Goal: Task Accomplishment & Management: Manage account settings

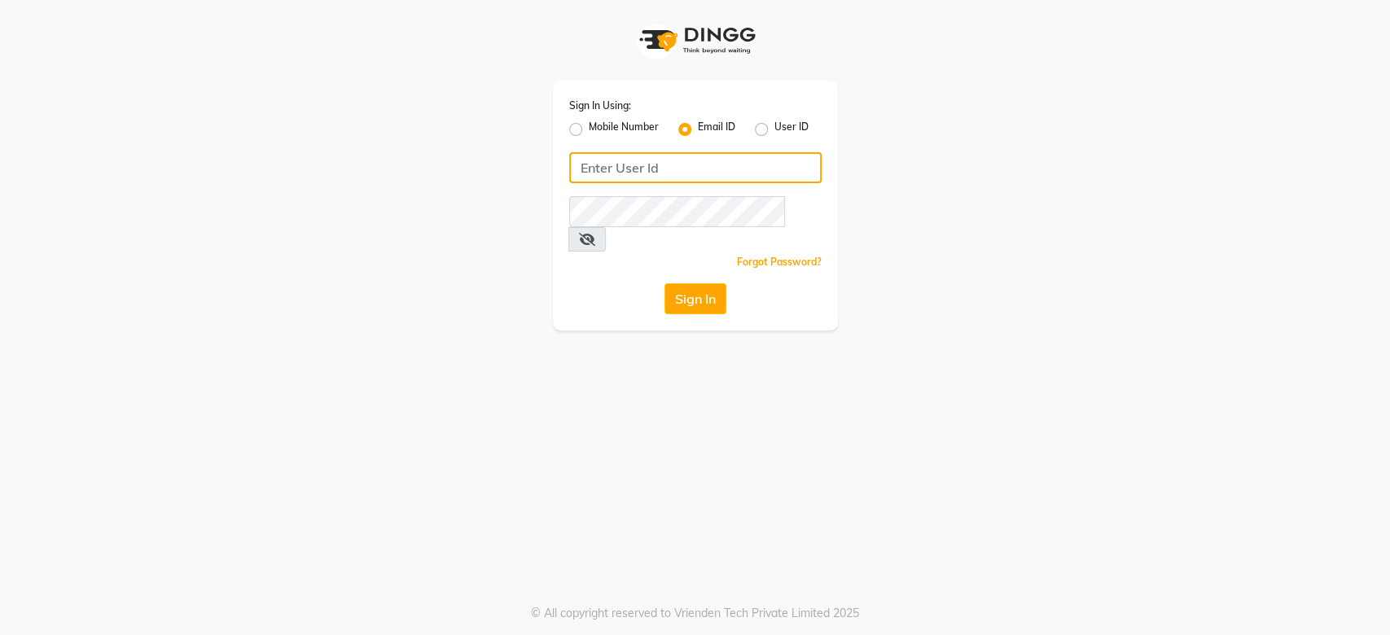
click at [607, 176] on input "Username" at bounding box center [695, 167] width 252 height 31
type input "jaimi07308@yahoo.com"
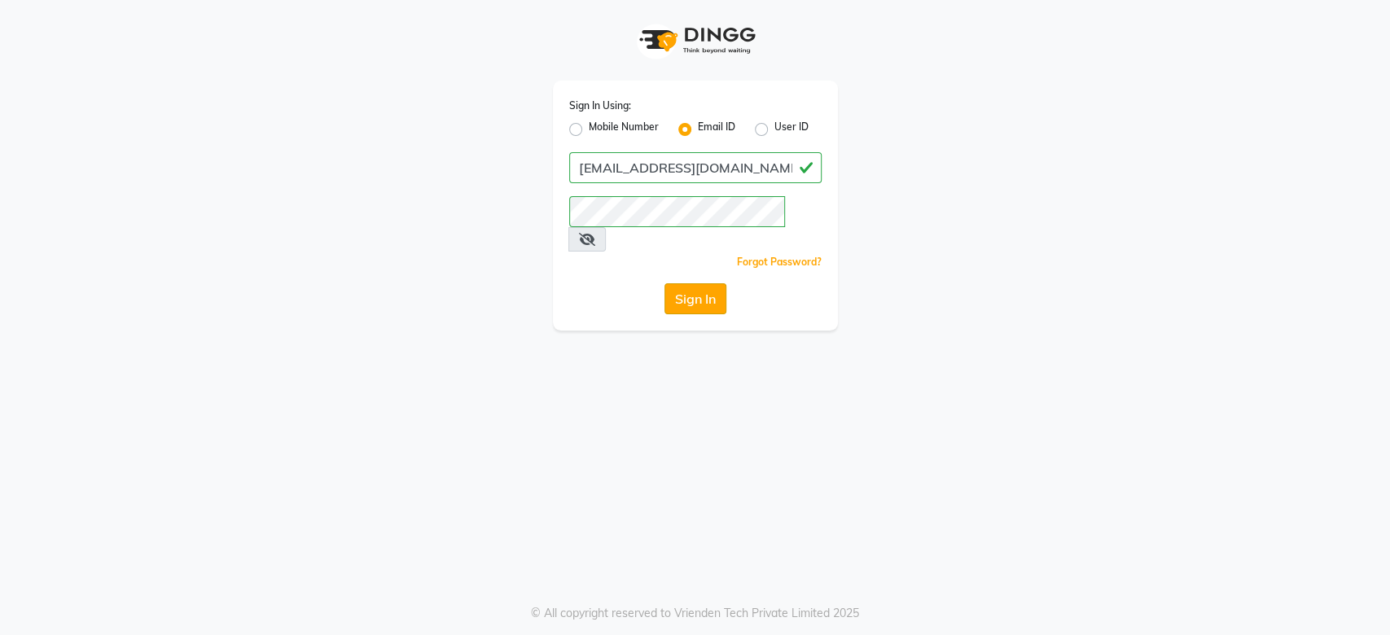
click at [713, 283] on button "Sign In" at bounding box center [695, 298] width 62 height 31
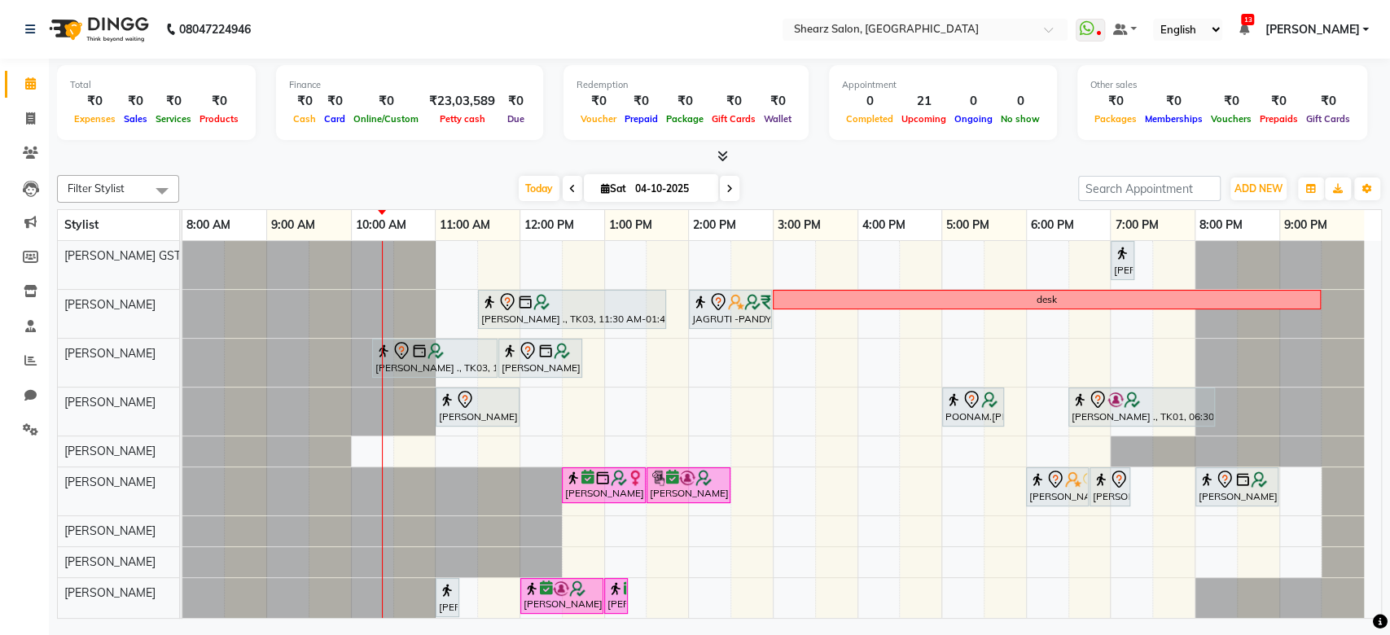
drag, startPoint x: 1362, startPoint y: 350, endPoint x: 1375, endPoint y: 468, distance: 118.8
click at [1384, 479] on div "Total ₹0 Expenses ₹0 Sales ₹0 Services ₹0 Products Finance ₹0 Cash ₹0 Card ₹0 O…" at bounding box center [719, 341] width 1341 height 564
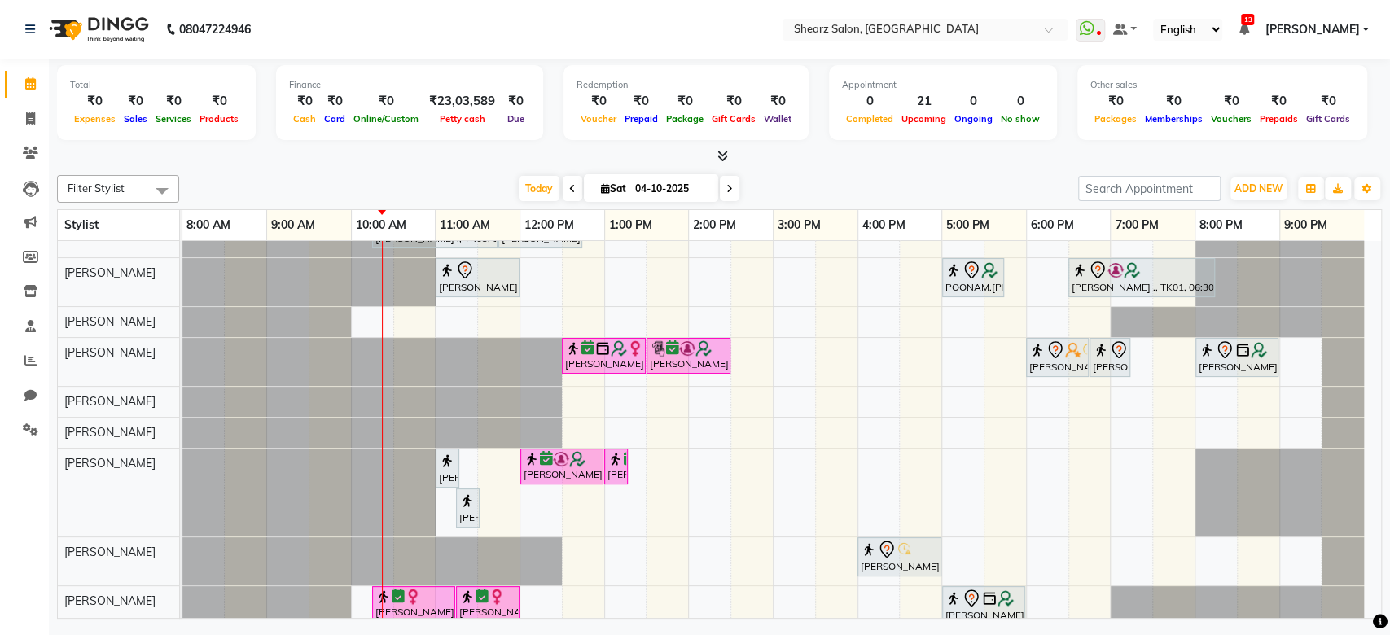
scroll to position [221, 0]
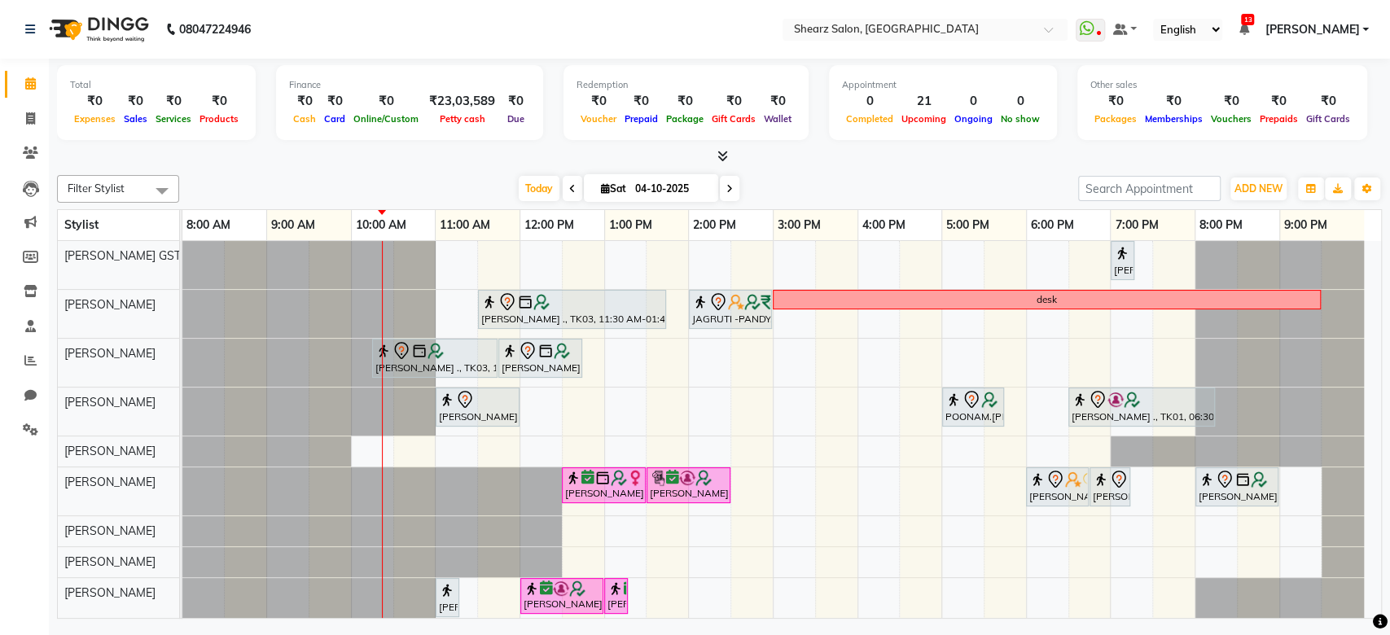
click at [862, 42] on nav "08047224946 Select Location × Shearz Salon, Prahaladnagar WhatsApp Status ✕ Sta…" at bounding box center [695, 29] width 1390 height 59
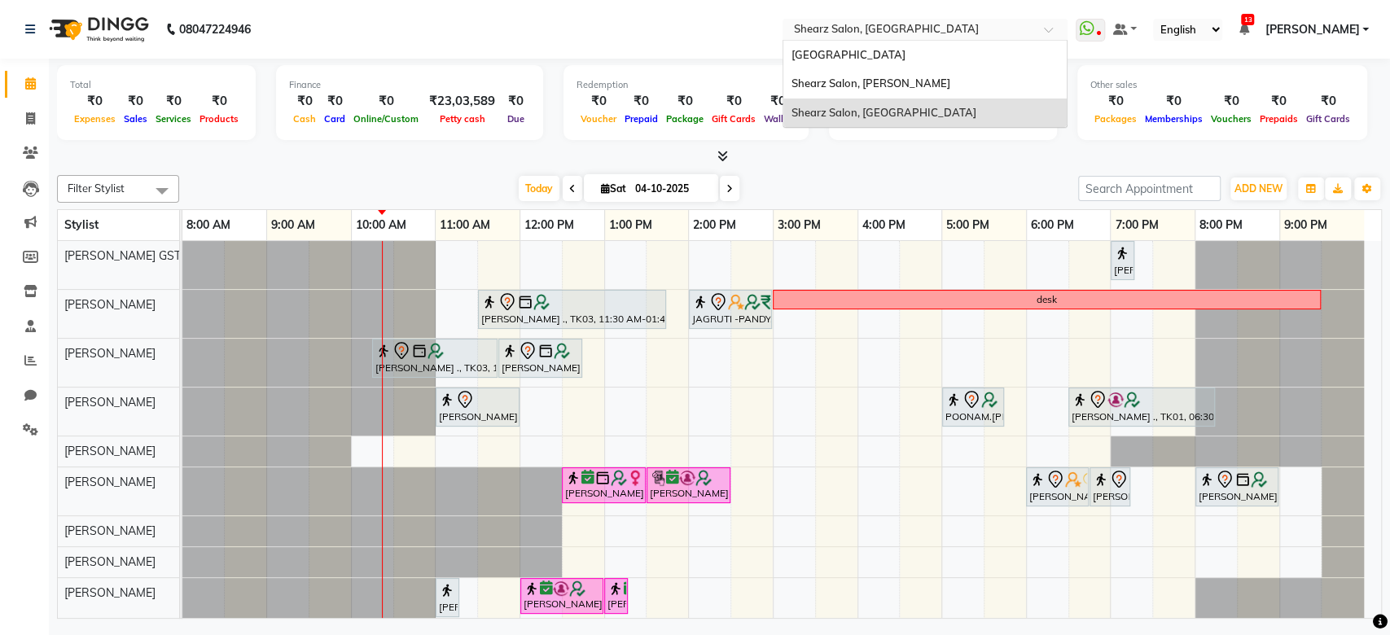
click at [853, 24] on input "text" at bounding box center [909, 31] width 236 height 16
click at [871, 77] on span "Shearz Salon, [PERSON_NAME]" at bounding box center [871, 83] width 159 height 13
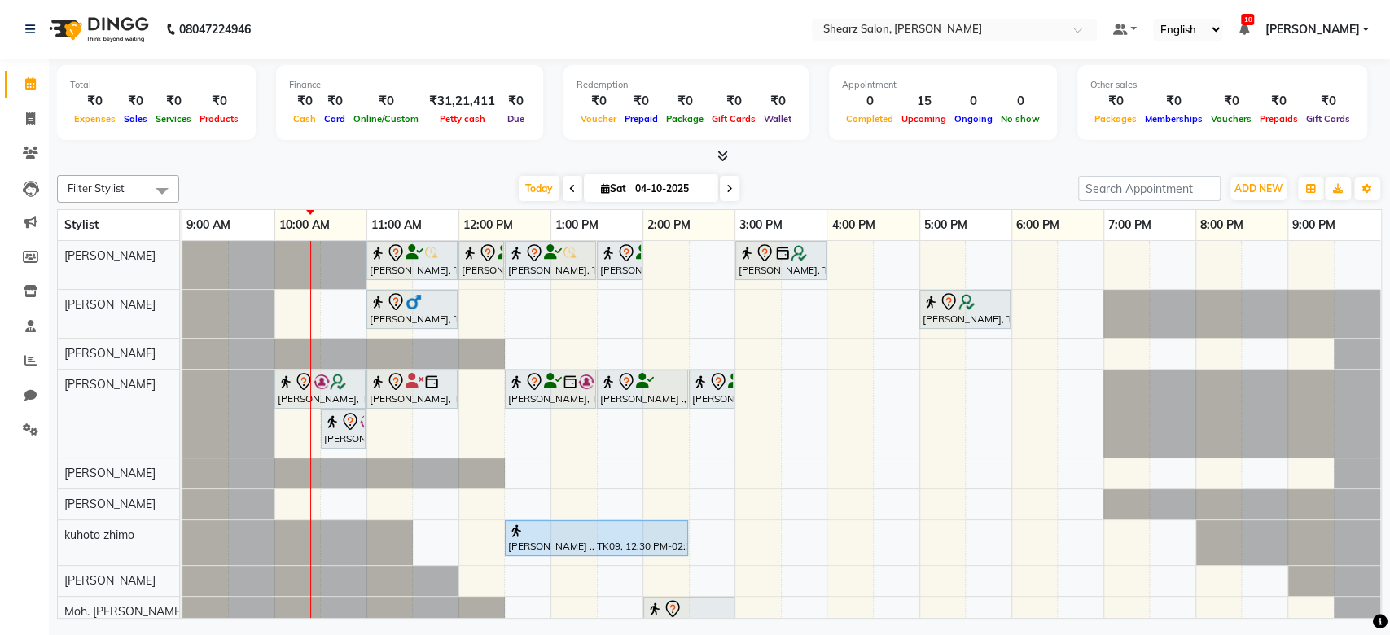
click at [870, 42] on nav "08047224946 Select Location × Shearz Salon, Shela Default Panel My Panel Englis…" at bounding box center [695, 29] width 1390 height 59
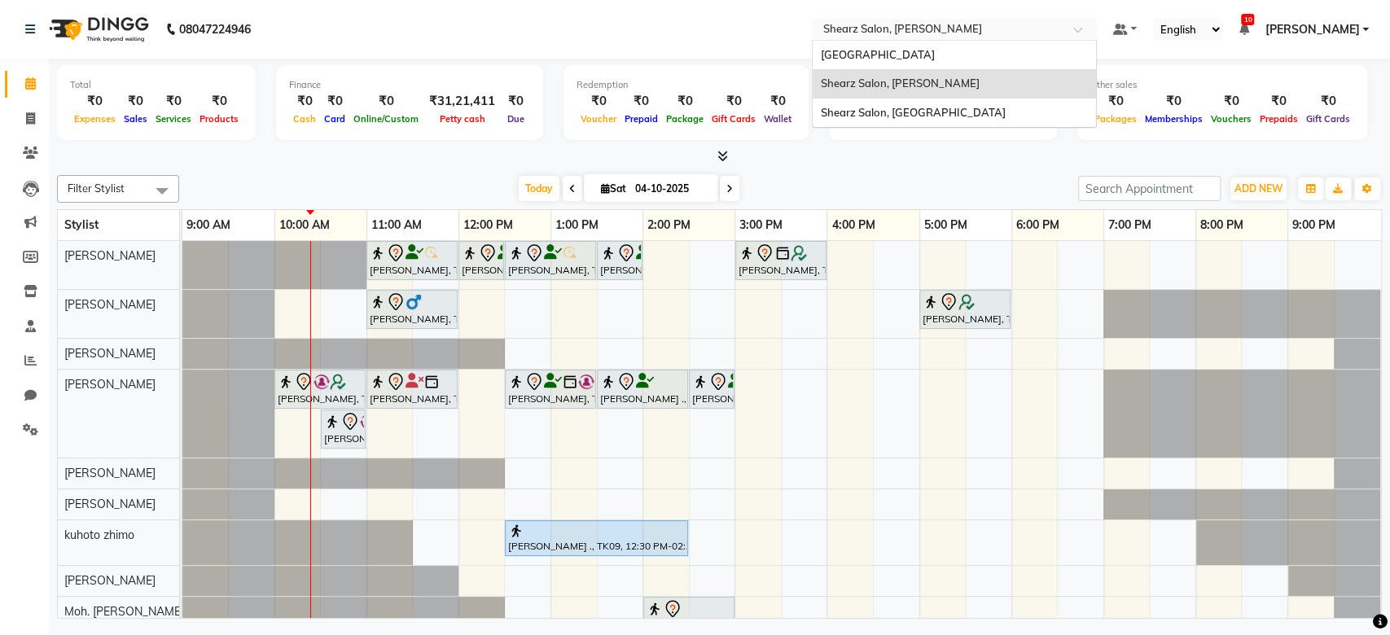
click at [867, 29] on input "text" at bounding box center [938, 31] width 236 height 16
click at [895, 102] on div "Shearz Salon, [GEOGRAPHIC_DATA]" at bounding box center [954, 113] width 283 height 29
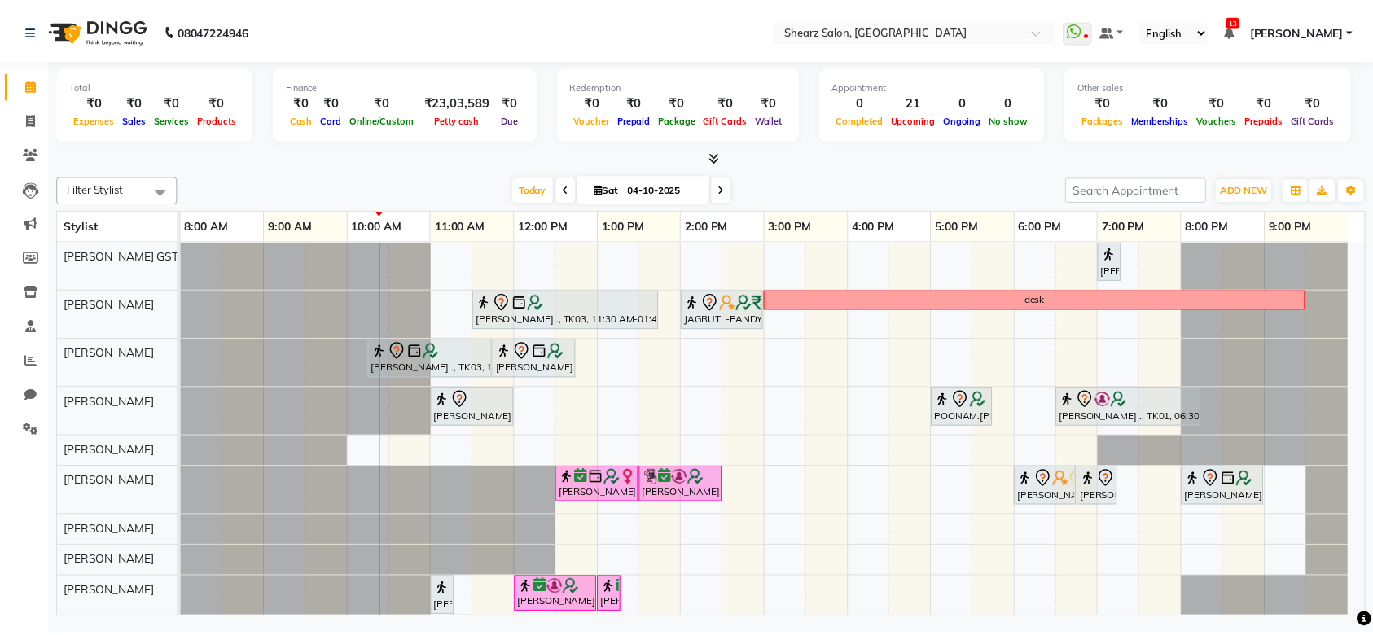
scroll to position [221, 0]
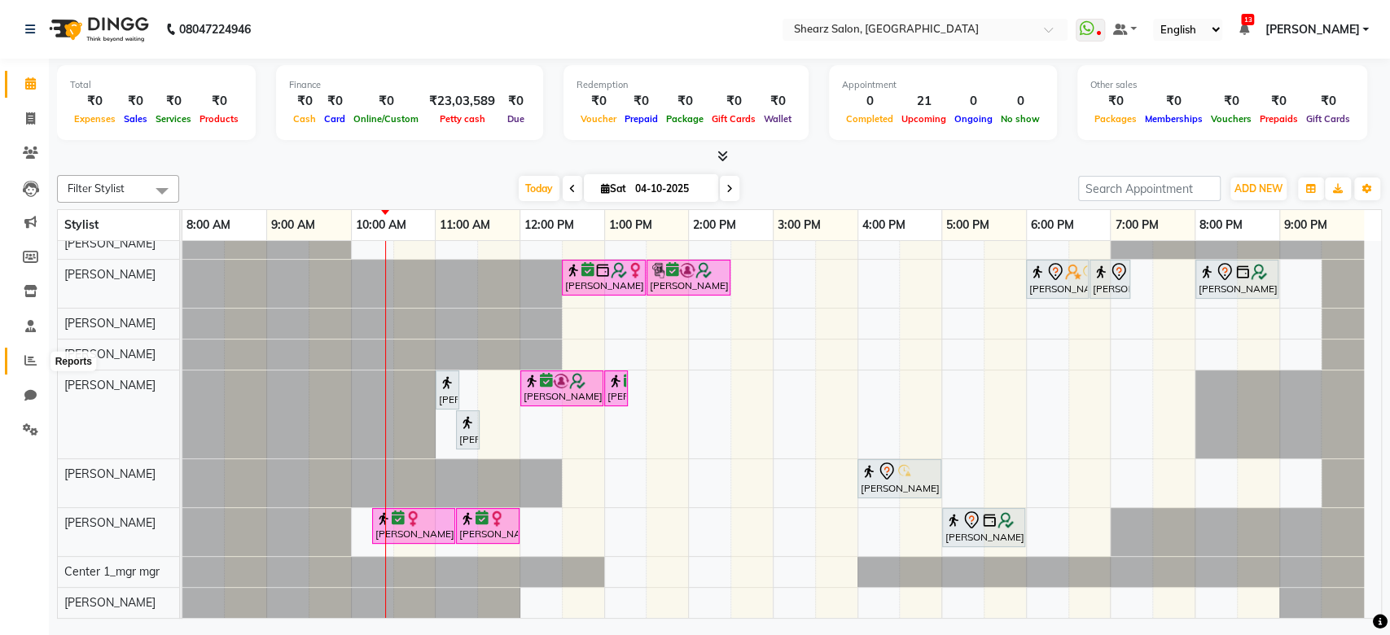
click at [28, 357] on icon at bounding box center [30, 360] width 12 height 12
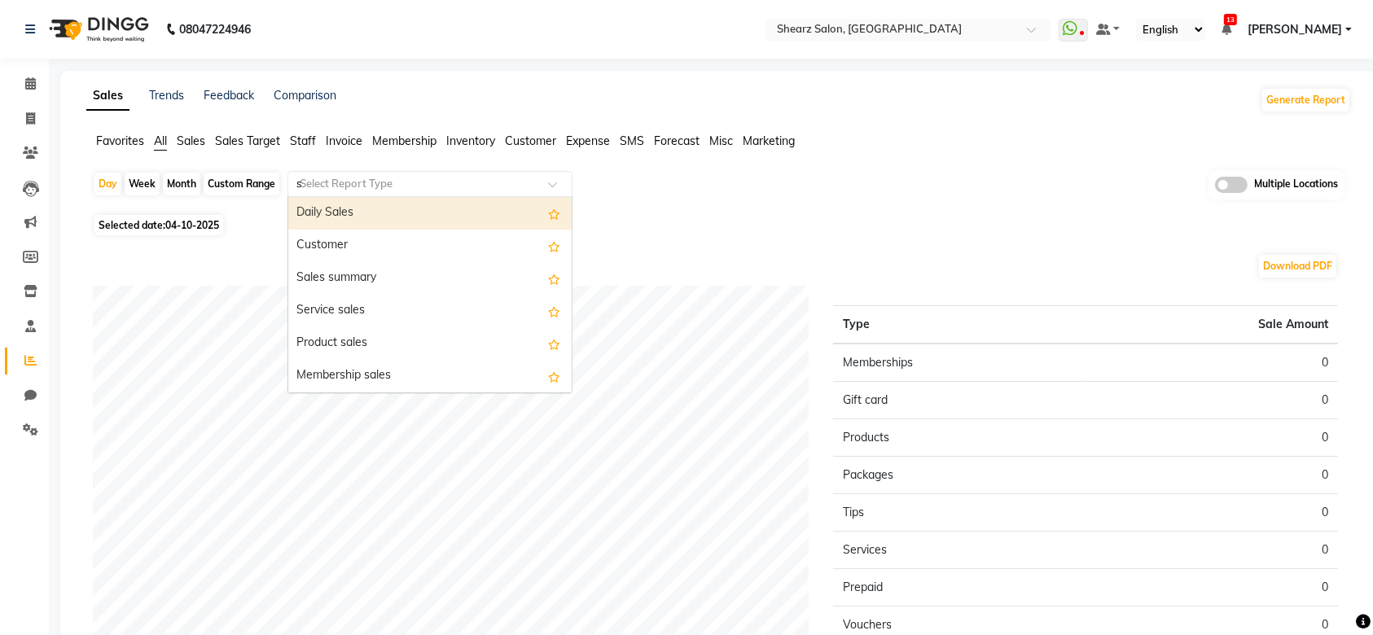
click at [315, 185] on input "s" at bounding box center [413, 184] width 235 height 16
type input "sa"
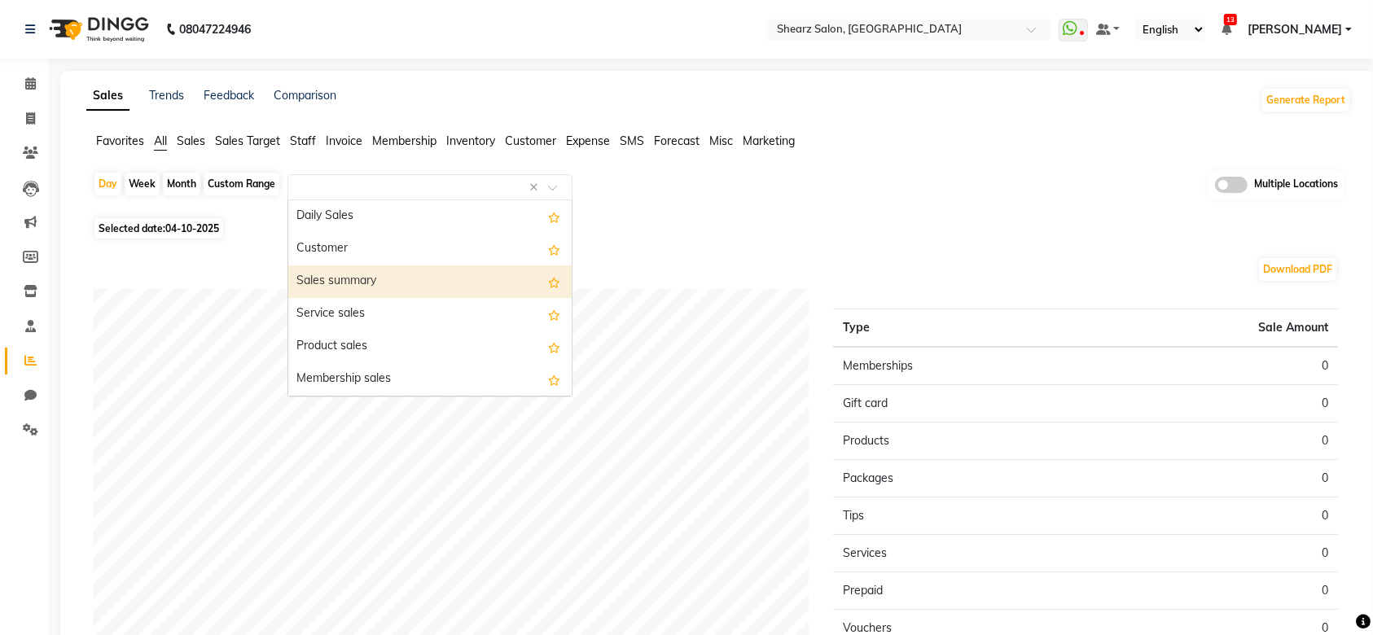
select select "full_report"
select select "csv"
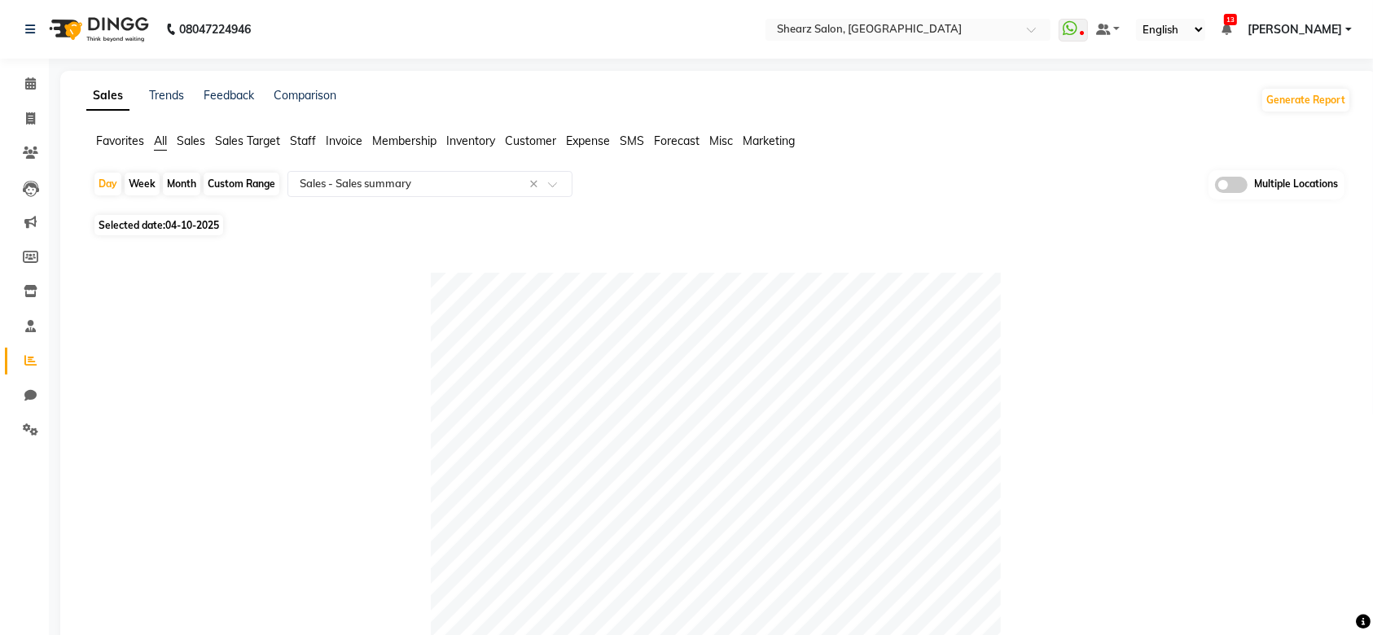
click at [254, 173] on div "Custom Range" at bounding box center [242, 184] width 76 height 23
select select "10"
select select "2025"
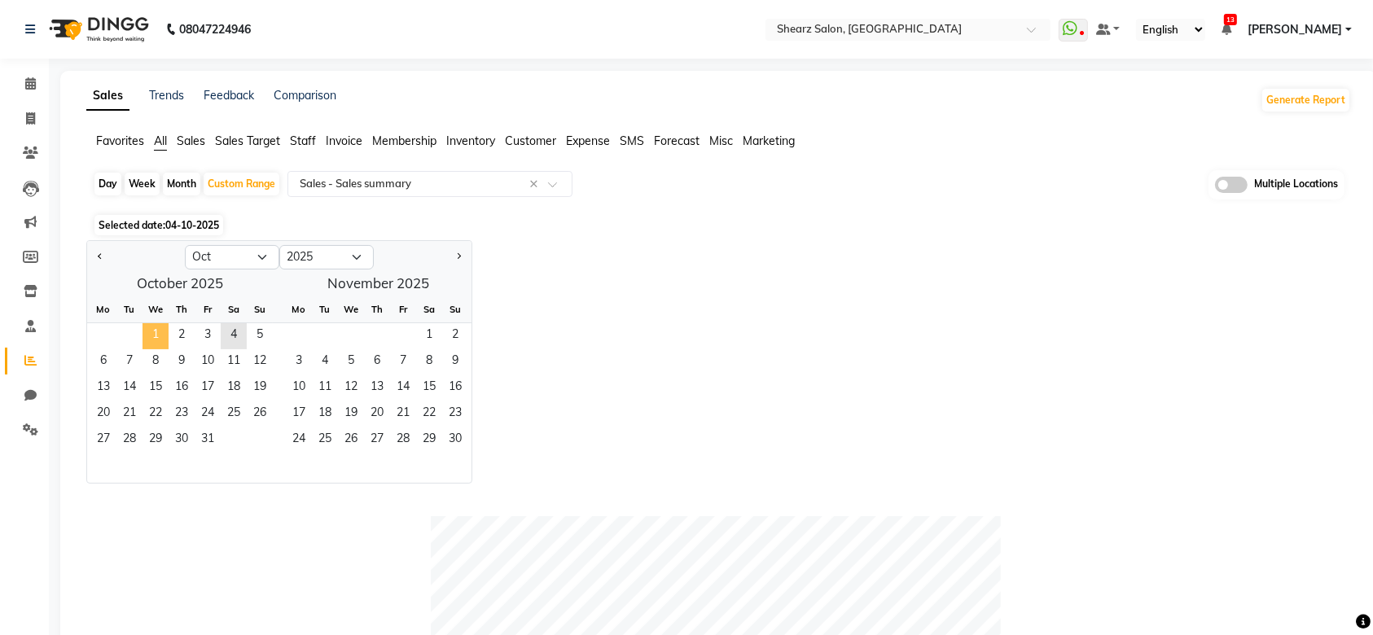
click at [155, 334] on span "1" at bounding box center [156, 336] width 26 height 26
click at [215, 327] on span "3" at bounding box center [208, 336] width 26 height 26
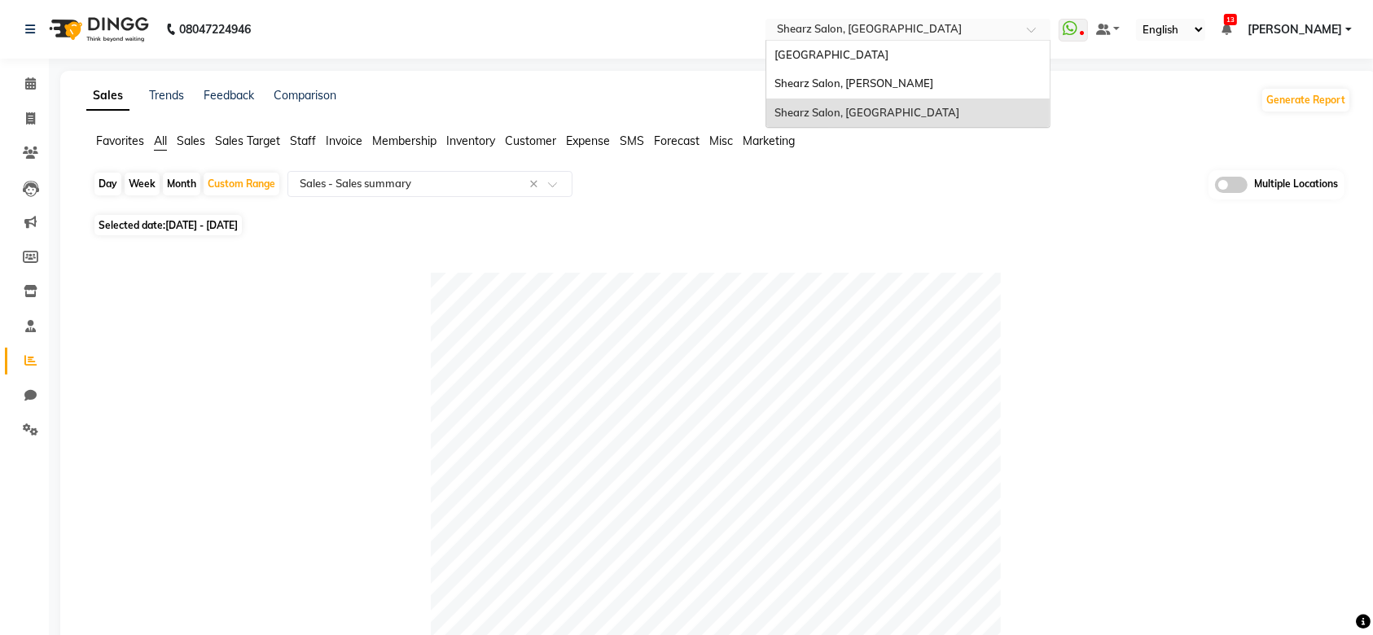
click at [840, 27] on input "text" at bounding box center [892, 31] width 236 height 16
click at [911, 209] on div "Day Week Month Custom Range Select Report Type × Sales - Sales summary × Multip…" at bounding box center [719, 190] width 1252 height 40
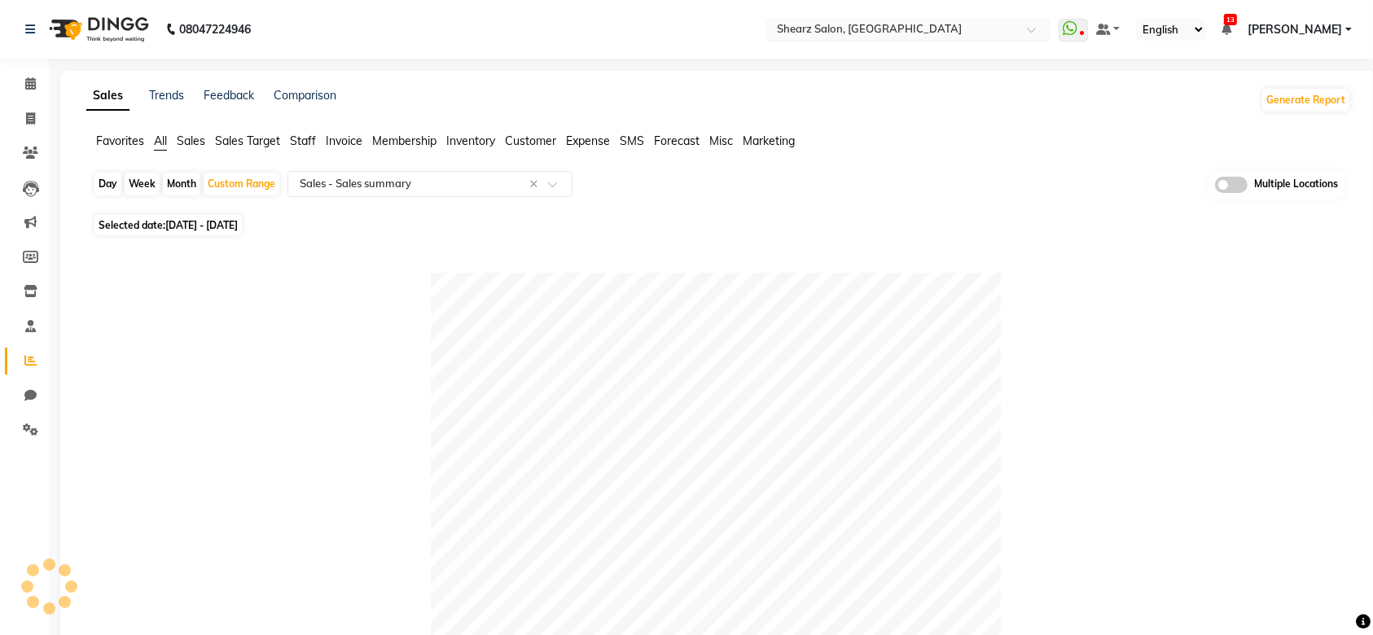
click at [840, 33] on input "text" at bounding box center [892, 31] width 236 height 16
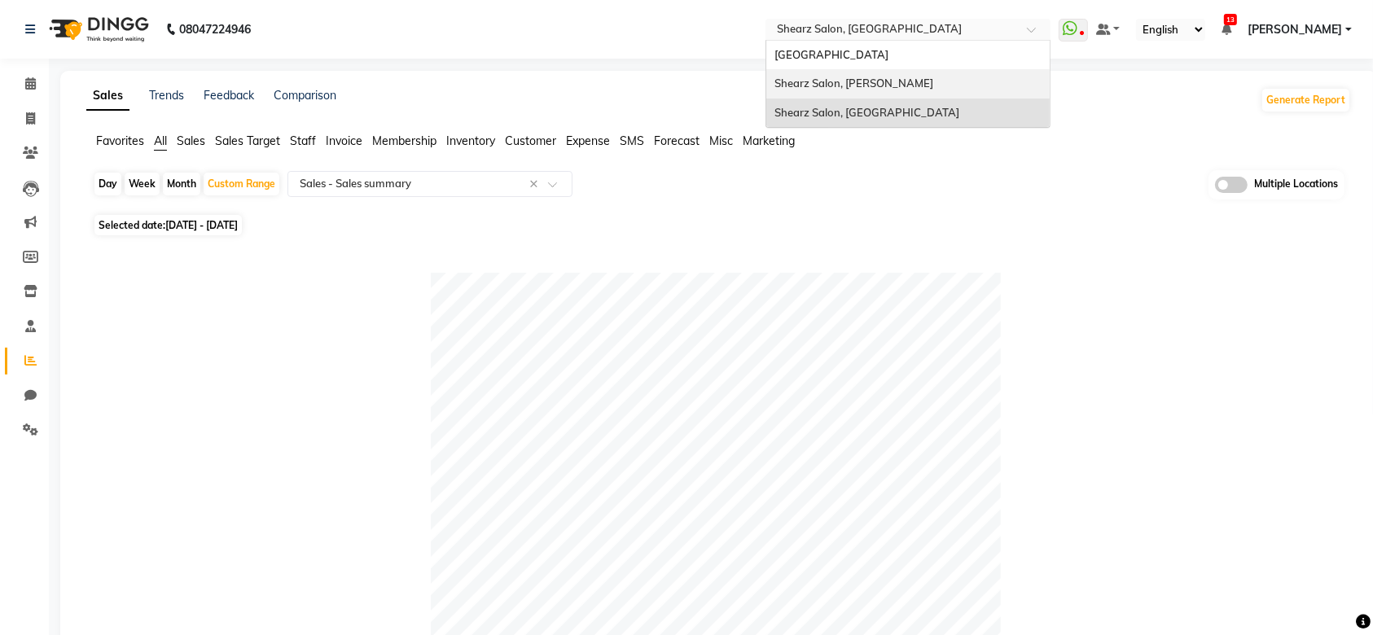
click at [846, 70] on div "Shearz Salon, [PERSON_NAME]" at bounding box center [907, 83] width 283 height 29
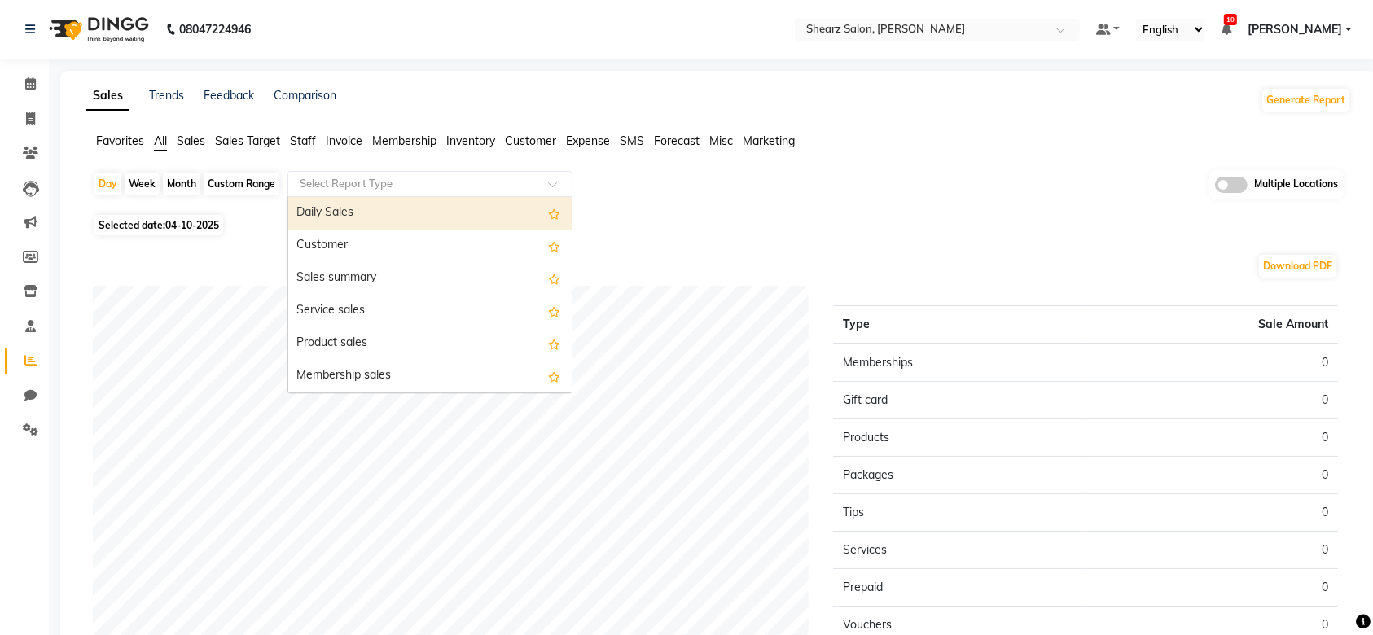
click at [484, 177] on input "text" at bounding box center [413, 184] width 235 height 16
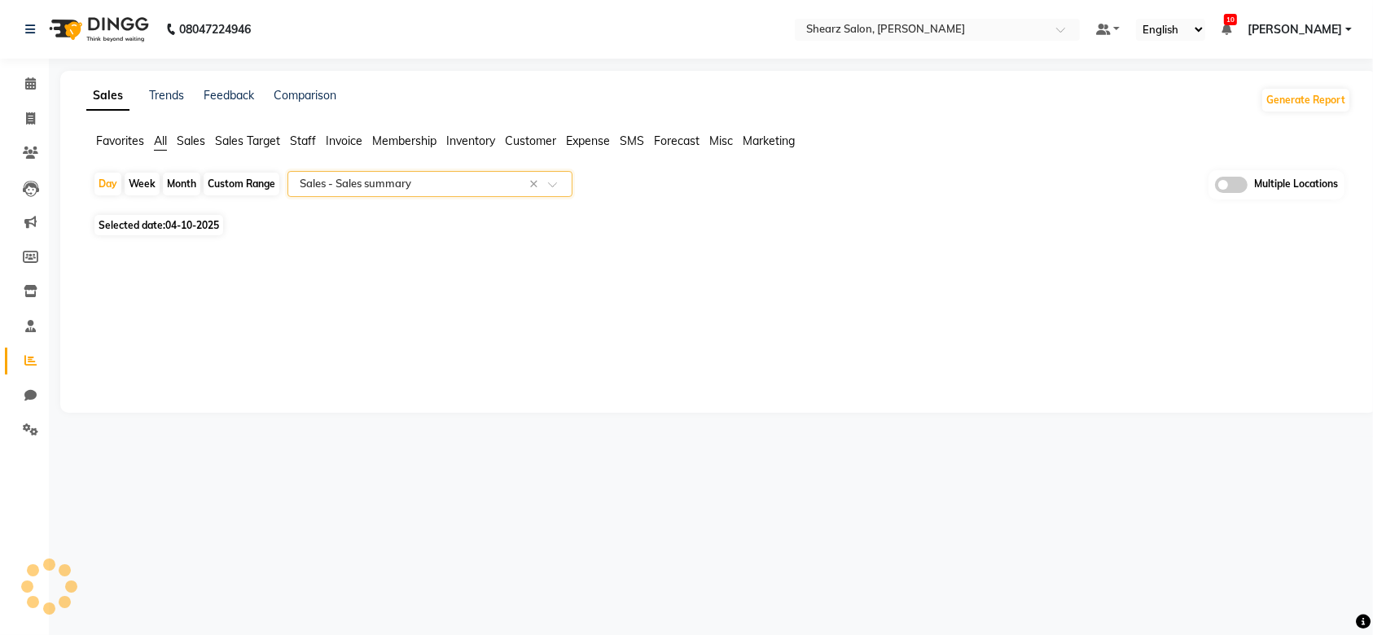
select select "full_report"
select select "csv"
click at [263, 183] on div "Custom Range" at bounding box center [242, 184] width 76 height 23
select select "10"
select select "2025"
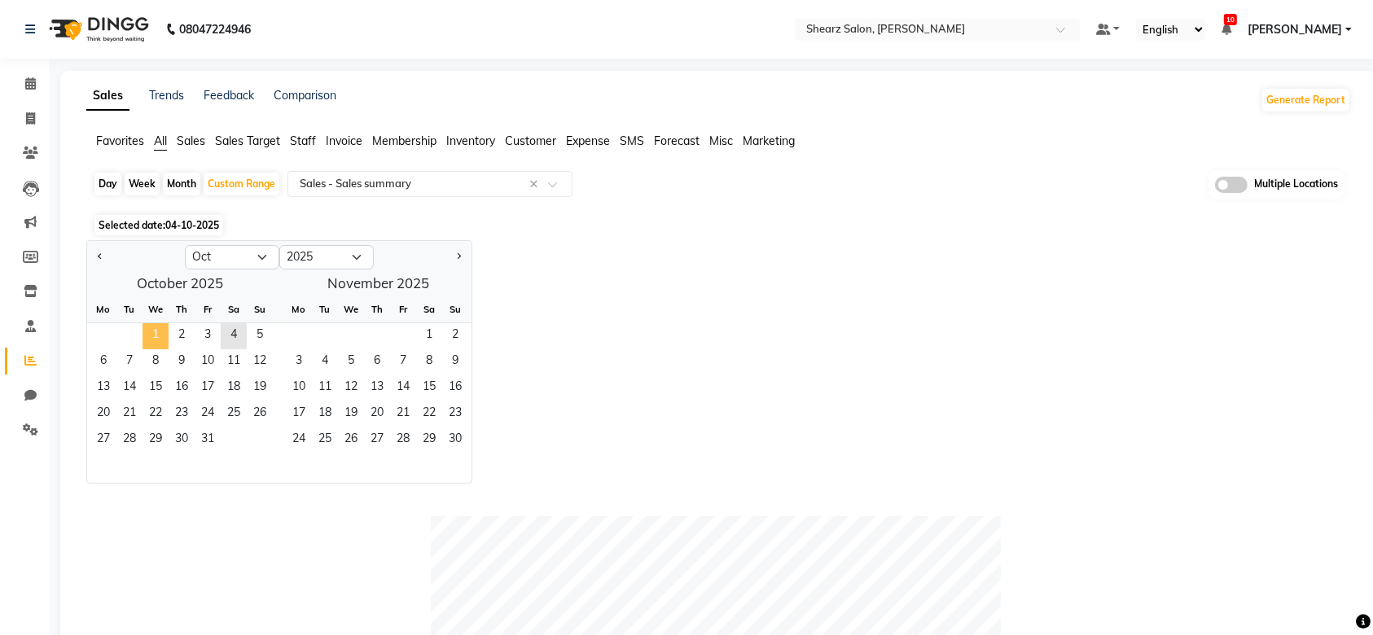
click at [166, 342] on span "1" at bounding box center [156, 336] width 26 height 26
click at [216, 340] on span "3" at bounding box center [208, 336] width 26 height 26
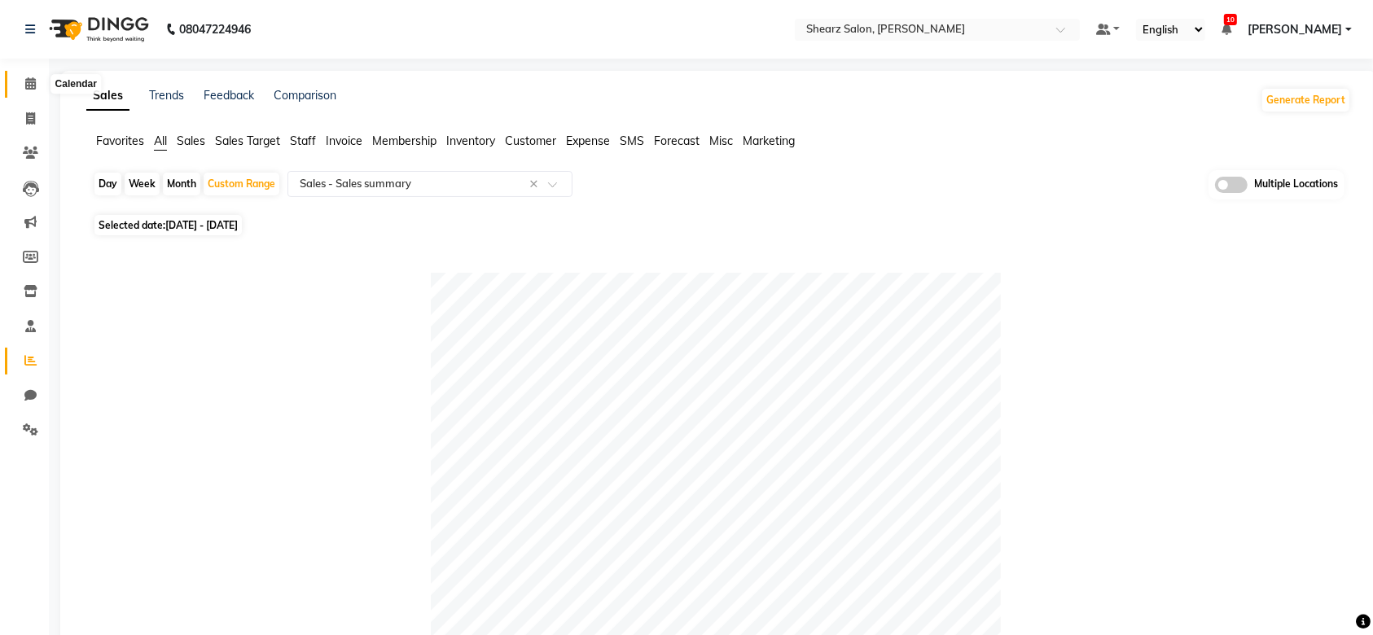
click at [41, 91] on span at bounding box center [30, 84] width 29 height 19
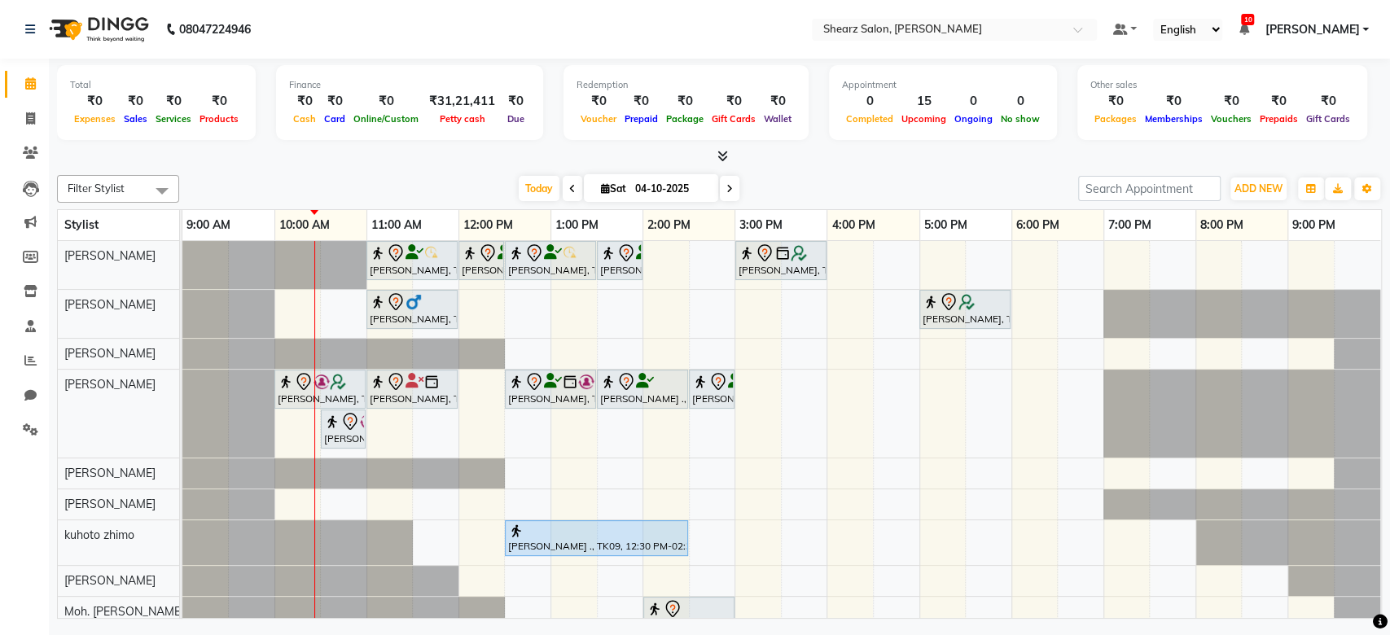
click at [569, 189] on icon at bounding box center [572, 189] width 7 height 10
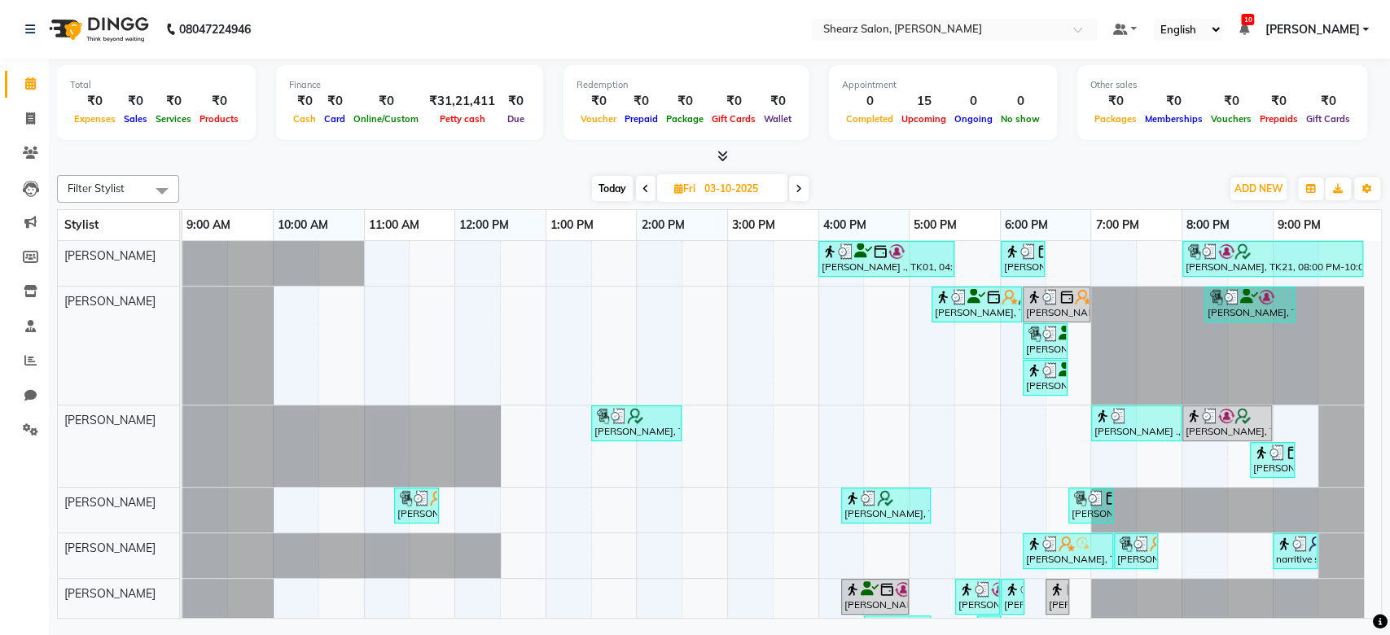
scroll to position [315, 0]
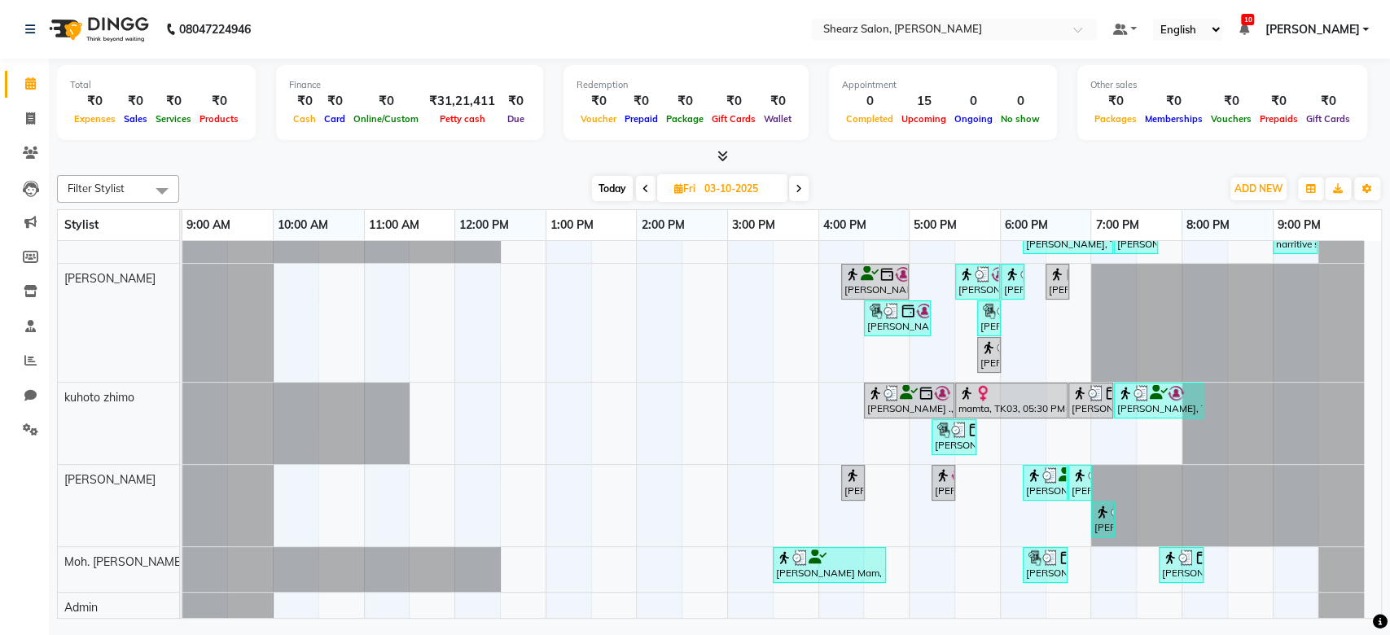
click at [793, 192] on span at bounding box center [799, 188] width 20 height 25
type input "04-10-2025"
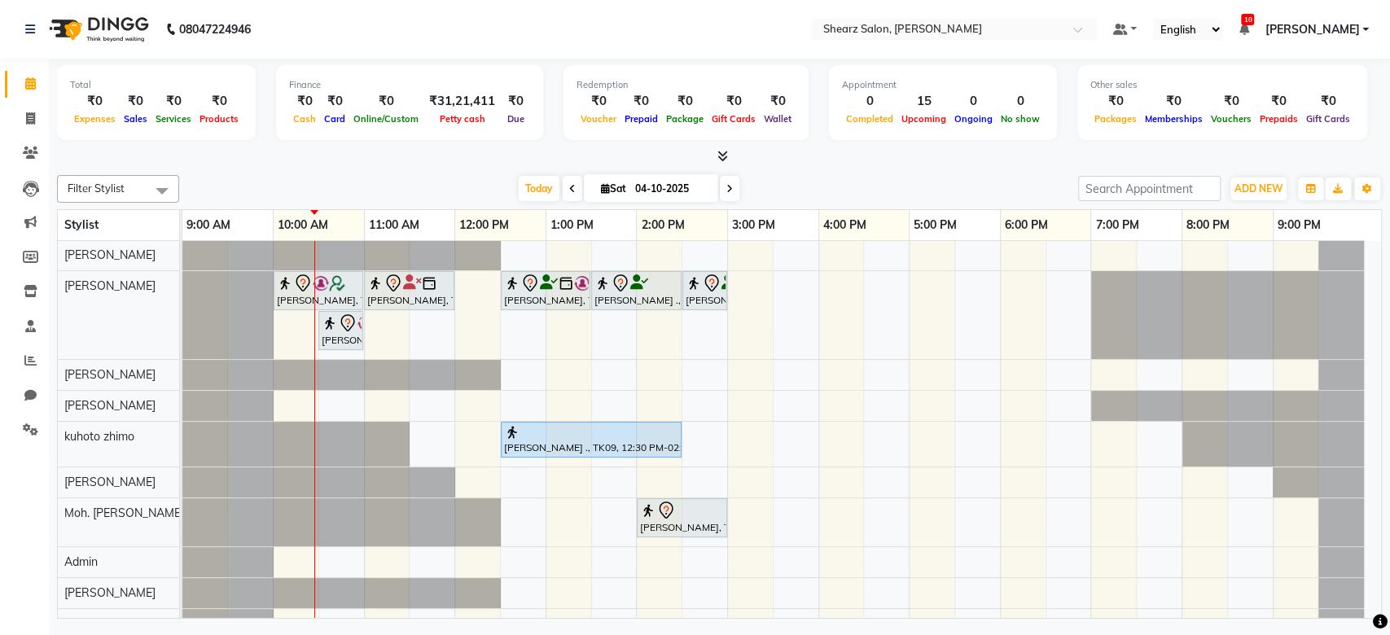
scroll to position [134, 0]
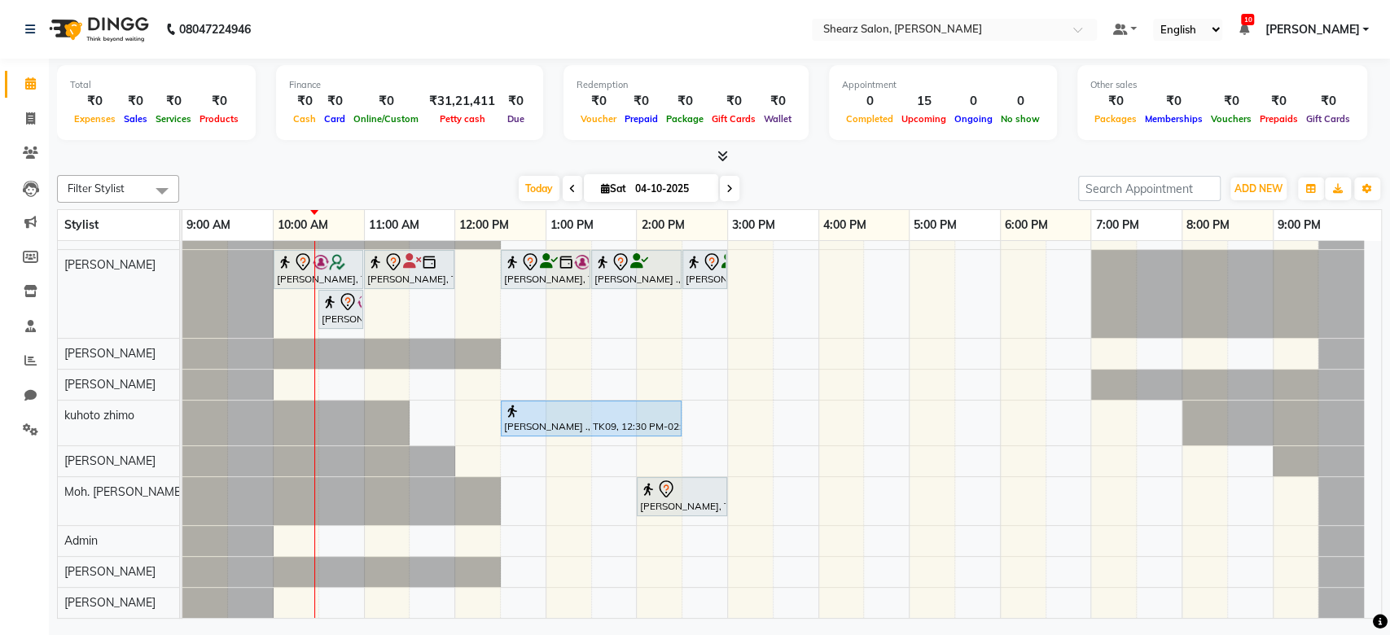
click at [1363, 339] on div at bounding box center [1341, 354] width 46 height 30
click at [1362, 297] on div at bounding box center [1227, 294] width 273 height 88
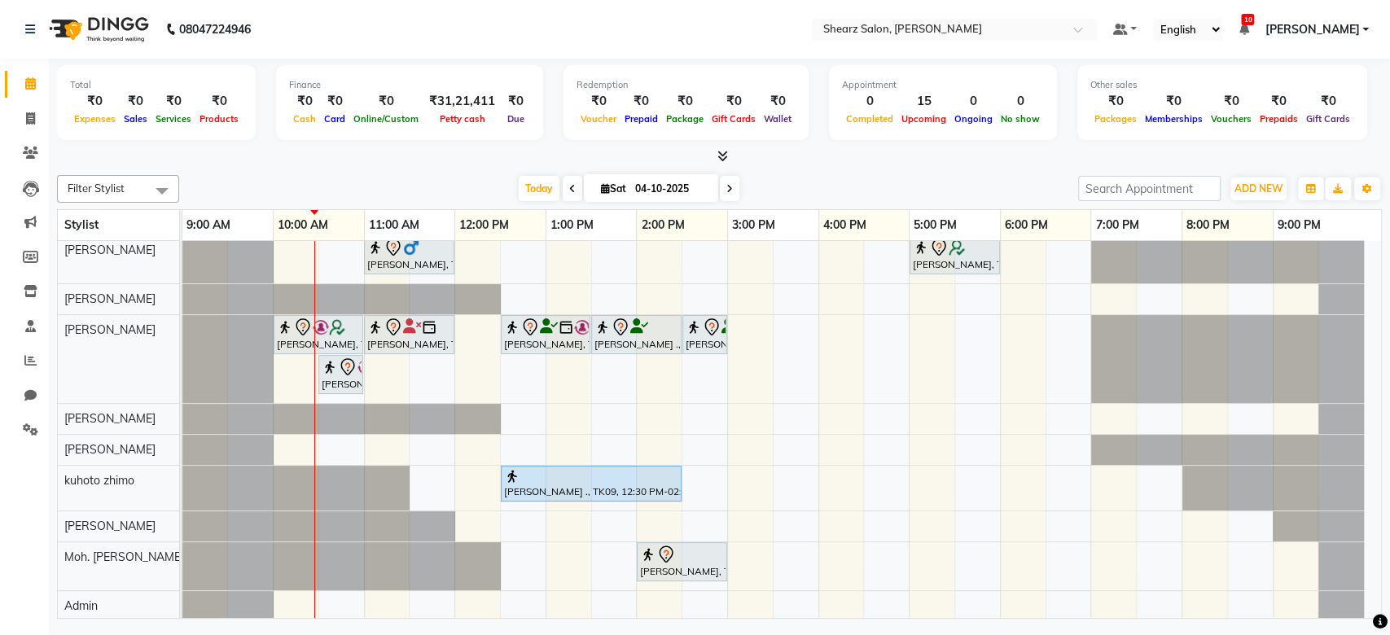
scroll to position [0, 0]
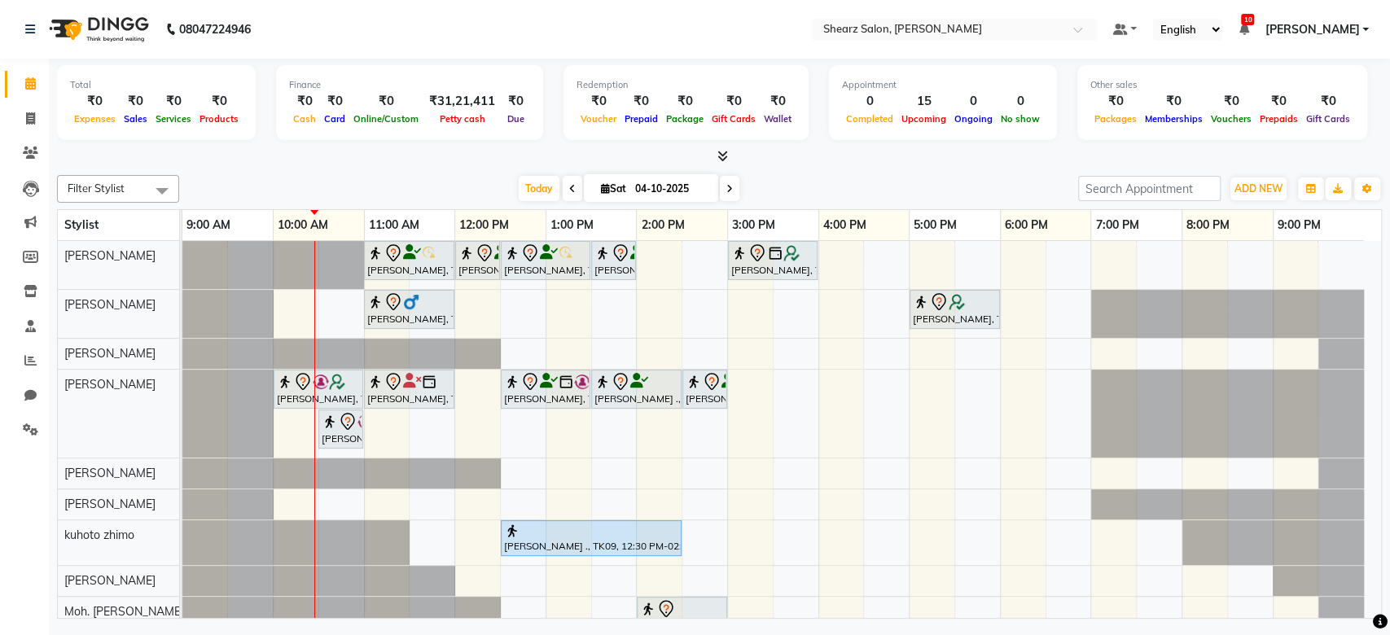
click at [1254, 16] on span "10" at bounding box center [1247, 19] width 13 height 11
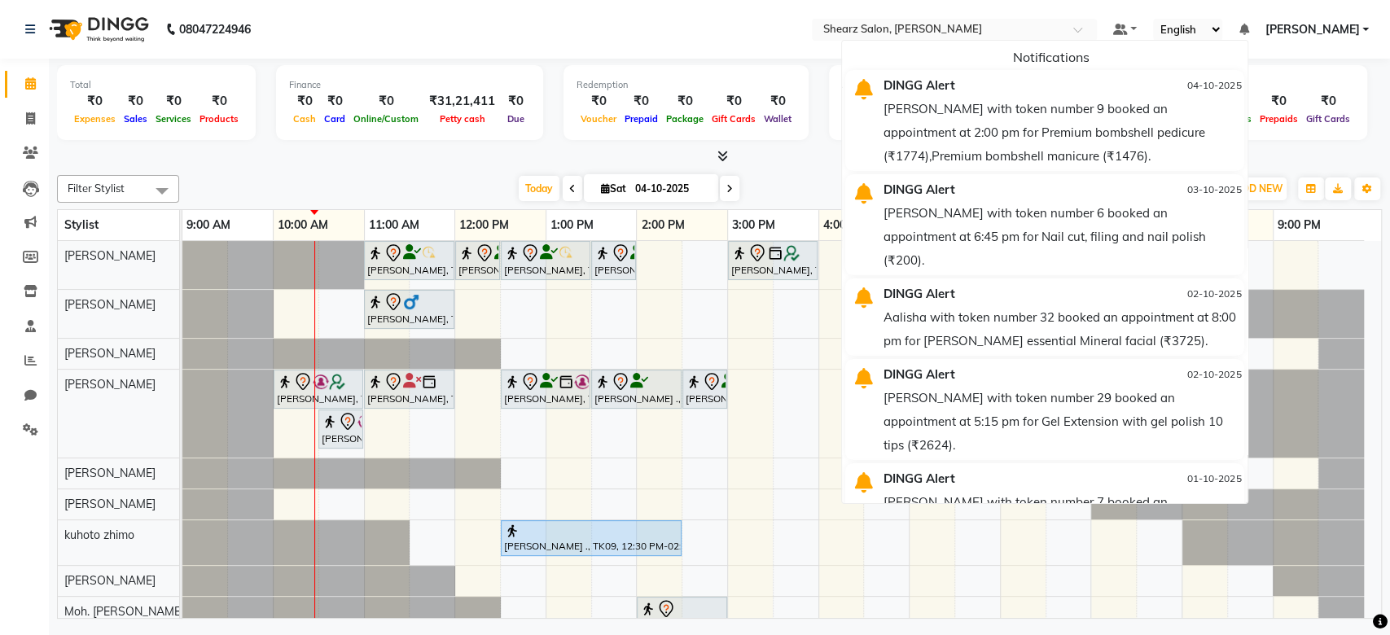
click at [521, 16] on nav "08047224946 Select Location × Shearz Salon, [PERSON_NAME] Default Panel My Pane…" at bounding box center [695, 29] width 1390 height 59
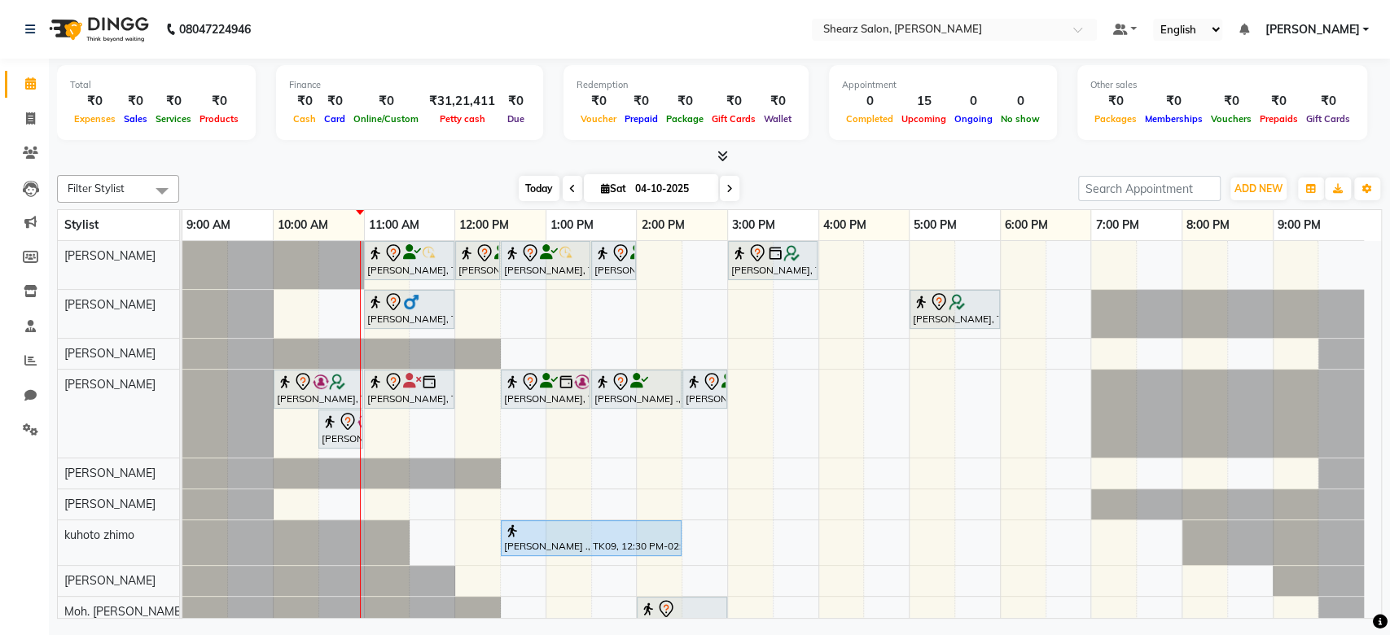
click at [528, 192] on span "Today" at bounding box center [539, 188] width 41 height 25
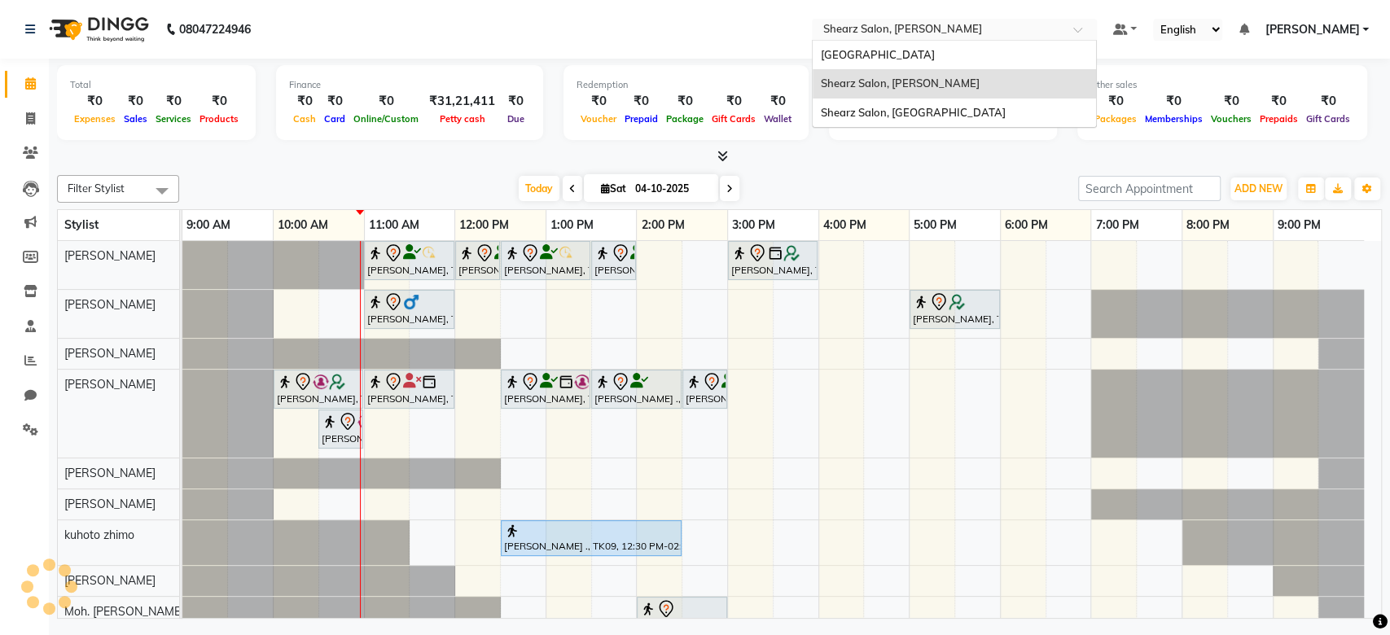
click at [976, 29] on input "text" at bounding box center [938, 31] width 236 height 16
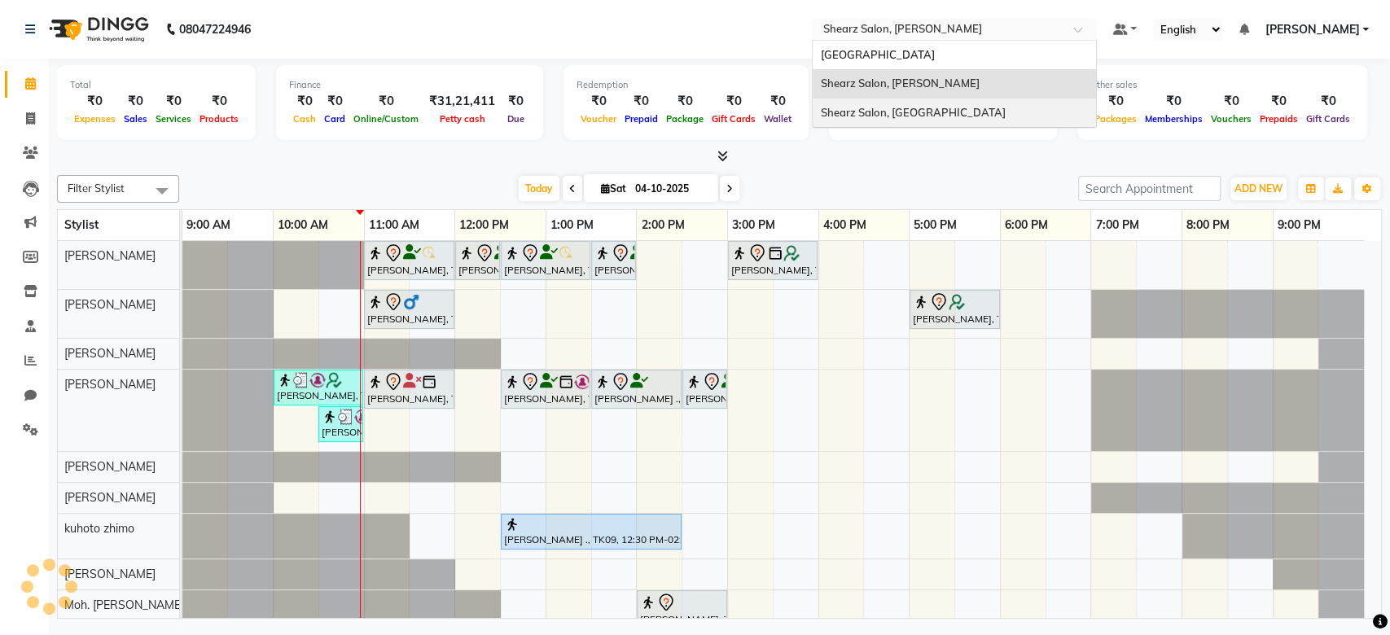
click at [958, 111] on span "Shearz Salon, [GEOGRAPHIC_DATA]" at bounding box center [913, 112] width 185 height 13
